Goal: Communication & Community: Answer question/provide support

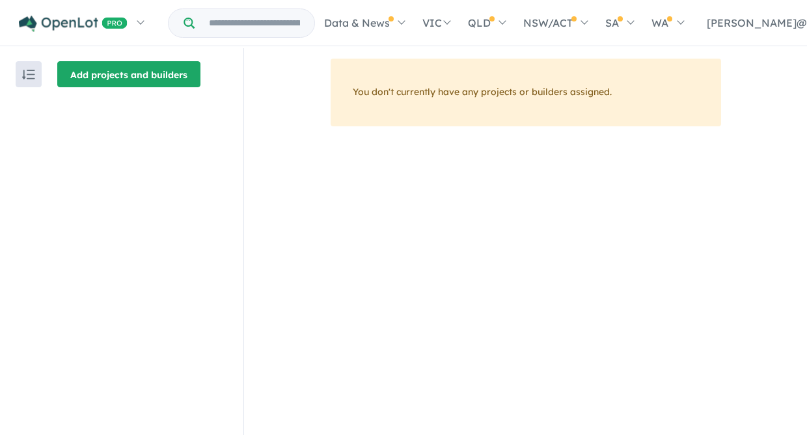
click at [92, 78] on button "Add projects and builders" at bounding box center [128, 74] width 143 height 26
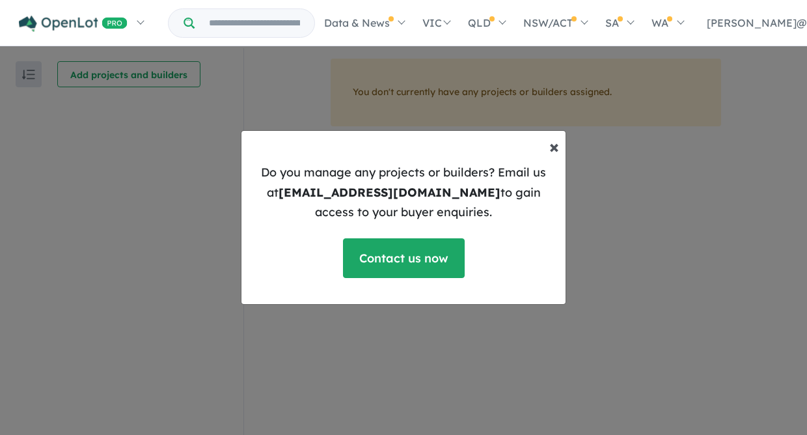
click at [553, 148] on span "×" at bounding box center [554, 146] width 10 height 23
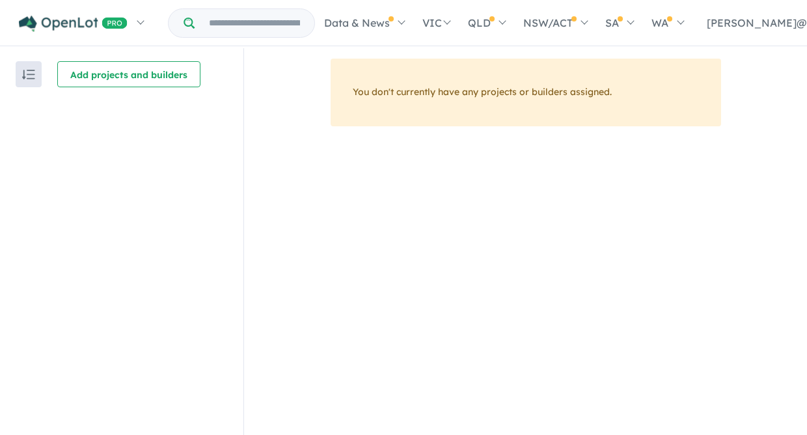
click at [25, 75] on img "button" at bounding box center [28, 75] width 13 height 10
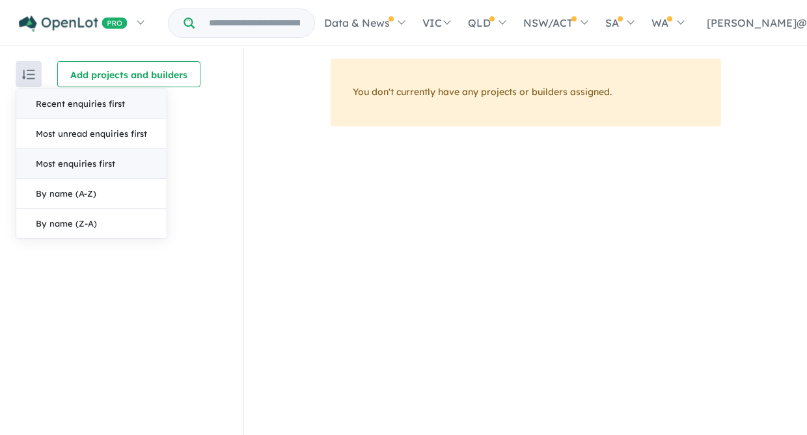
click at [57, 164] on button "Most enquiries first" at bounding box center [91, 164] width 150 height 30
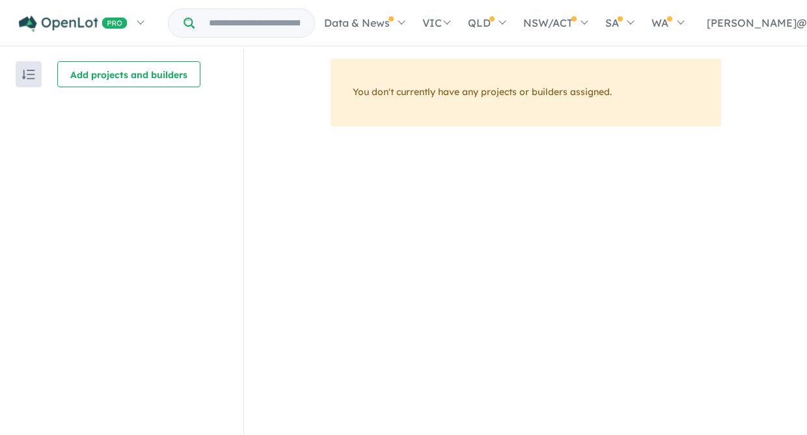
click at [26, 75] on img "button" at bounding box center [28, 75] width 13 height 10
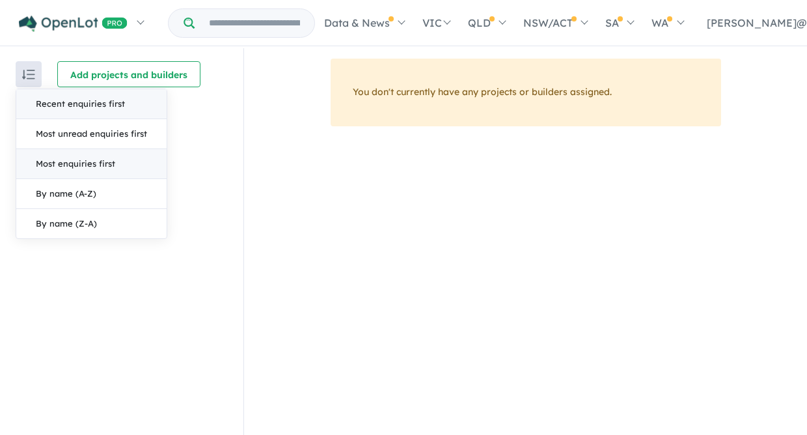
click at [59, 101] on button "Recent enquiries first" at bounding box center [91, 104] width 150 height 30
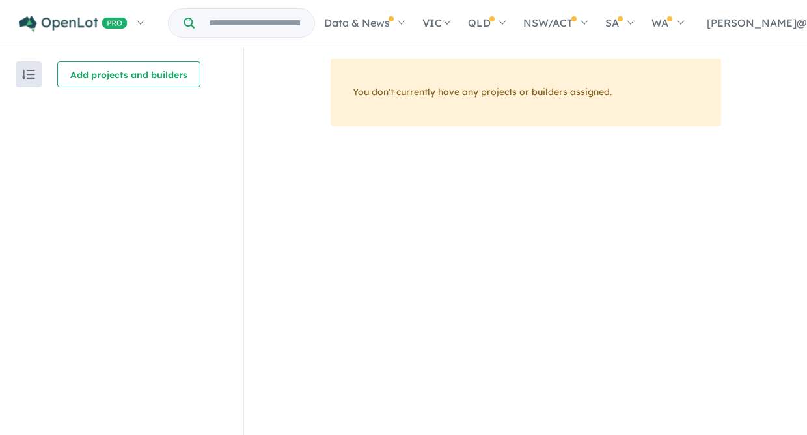
click at [226, 23] on input "Try estate name, suburb, builder or developer" at bounding box center [254, 23] width 114 height 28
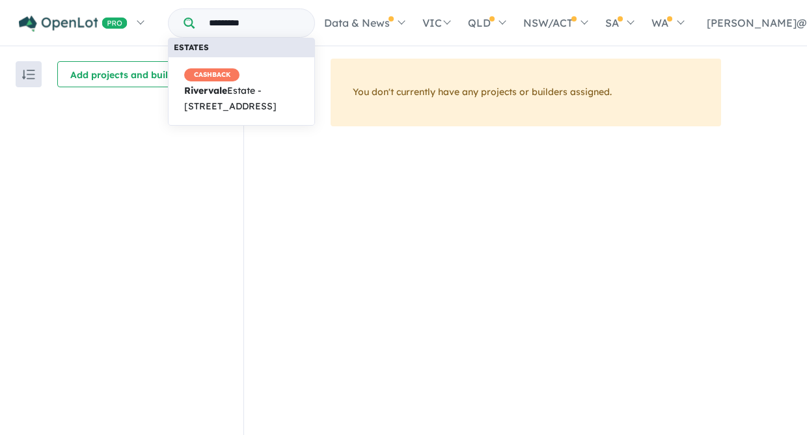
type input "*********"
drag, startPoint x: 232, startPoint y: 44, endPoint x: 281, endPoint y: 91, distance: 67.6
click at [281, 91] on span "CASHBACK Rivervale Estate - 63 Reillys Road, Yarrawonga VIC 3730" at bounding box center [241, 91] width 114 height 46
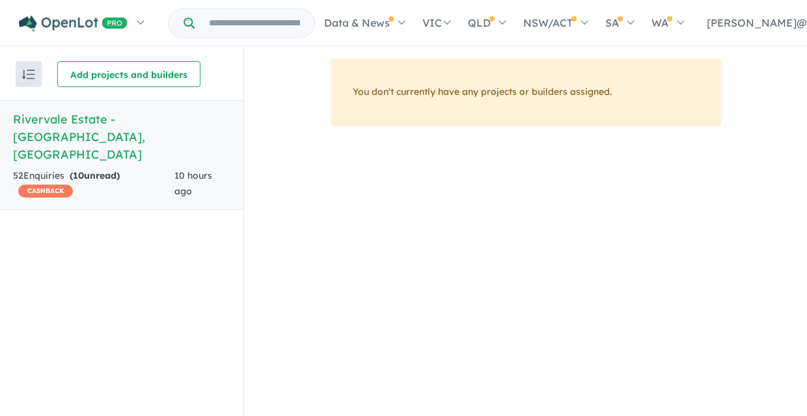
click at [50, 168] on div "52 Enquir ies ( 10 unread) CASHBACK" at bounding box center [93, 183] width 161 height 31
click at [49, 168] on div "52 Enquir ies ( 10 unread) CASHBACK" at bounding box center [93, 183] width 161 height 31
click at [59, 116] on h5 "Rivervale Estate - [GEOGRAPHIC_DATA] , [GEOGRAPHIC_DATA]" at bounding box center [121, 137] width 217 height 53
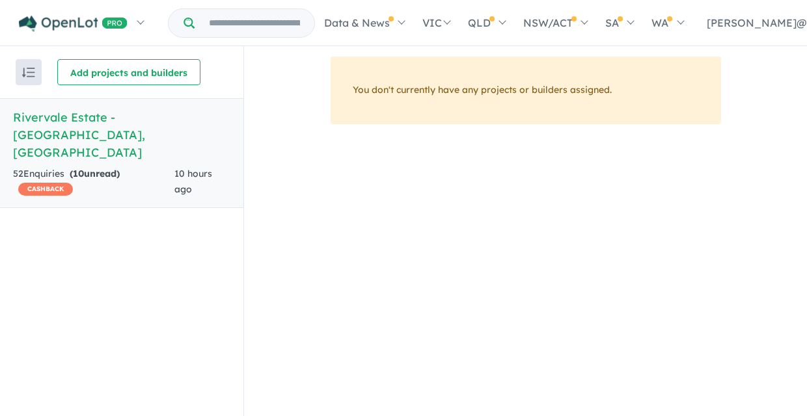
scroll to position [2, 0]
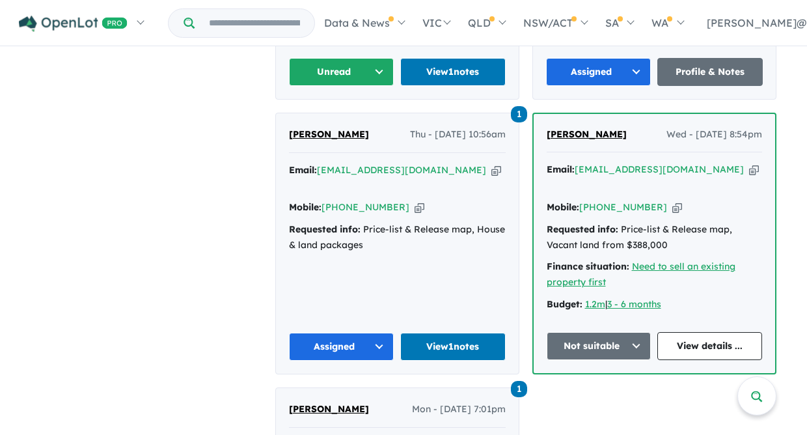
scroll to position [1001, 1]
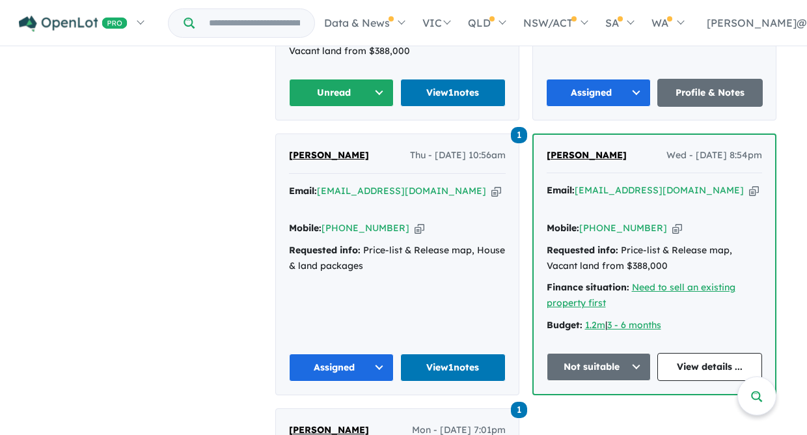
click at [314, 149] on span "[PERSON_NAME]" at bounding box center [329, 155] width 80 height 12
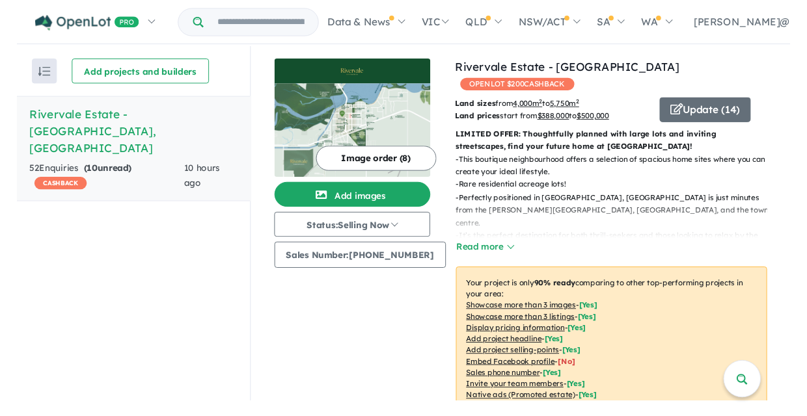
scroll to position [2, 0]
